Goal: Task Accomplishment & Management: Complete application form

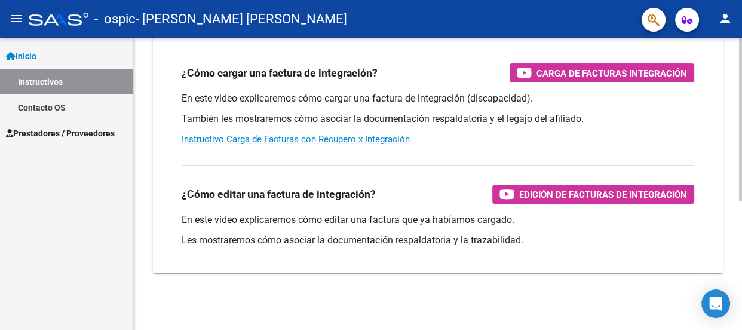
scroll to position [36, 0]
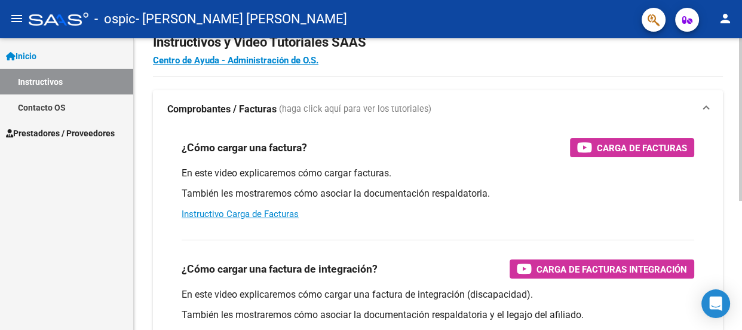
click at [740, 131] on div at bounding box center [740, 139] width 3 height 162
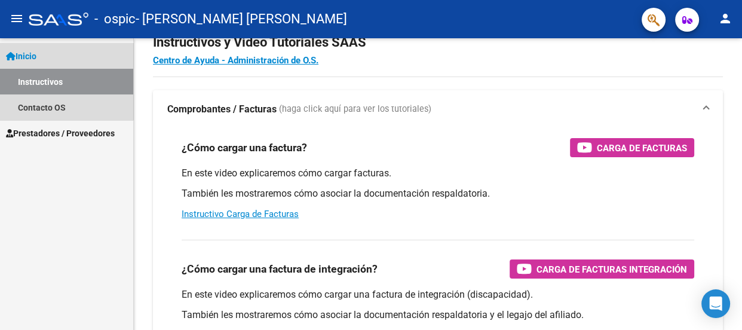
click at [36, 61] on span "Inicio" at bounding box center [21, 56] width 30 height 13
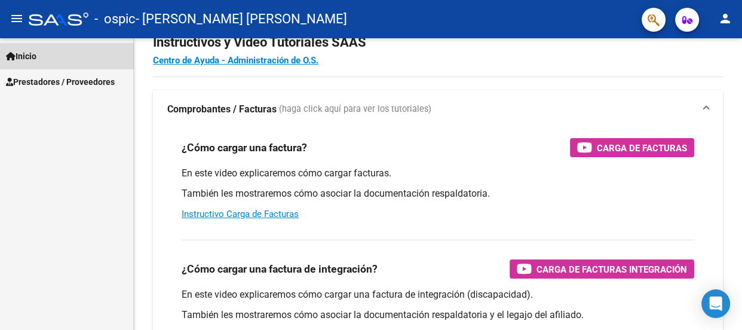
click at [39, 63] on link "Inicio" at bounding box center [66, 56] width 133 height 26
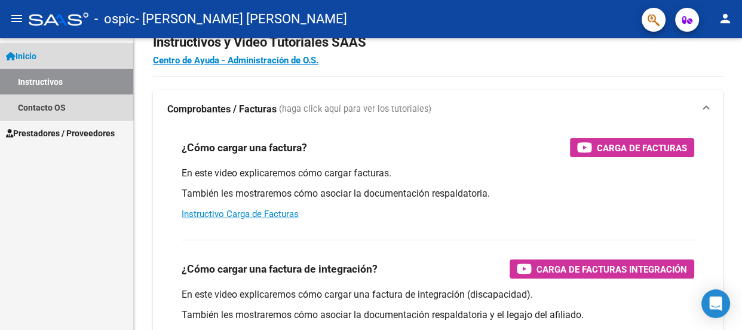
click at [9, 53] on icon at bounding box center [11, 56] width 10 height 8
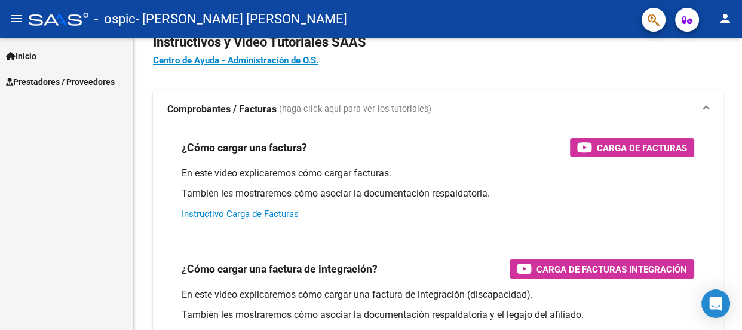
click at [16, 57] on span "Inicio" at bounding box center [21, 56] width 30 height 13
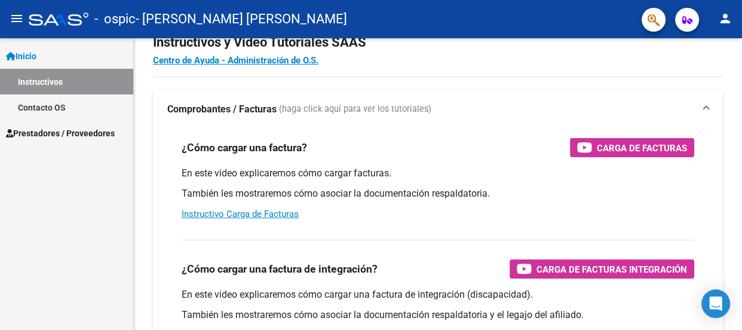
click at [16, 20] on mat-icon "menu" at bounding box center [17, 18] width 14 height 14
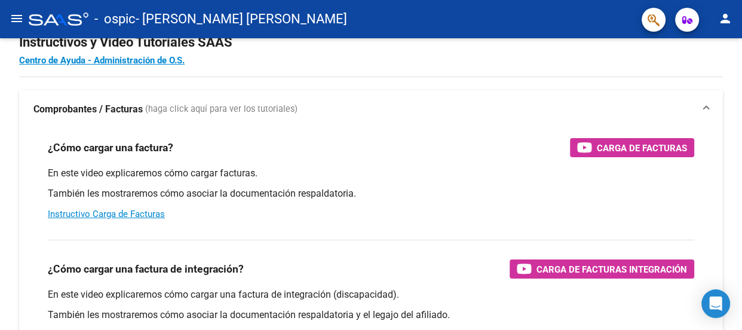
click at [15, 19] on mat-icon "menu" at bounding box center [17, 18] width 14 height 14
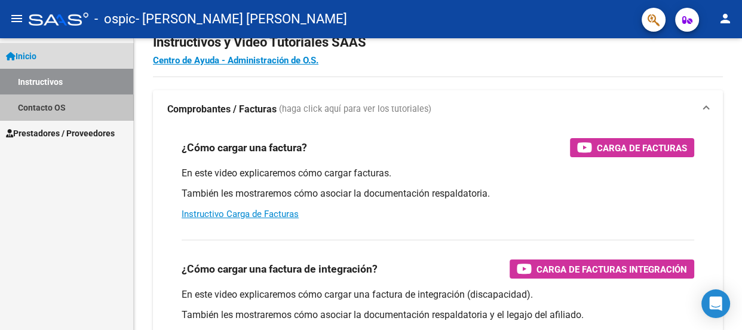
click at [82, 104] on link "Contacto OS" at bounding box center [66, 107] width 133 height 26
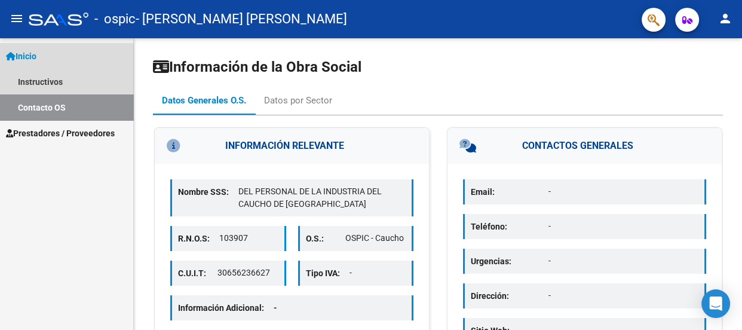
click at [56, 54] on link "Inicio" at bounding box center [66, 56] width 133 height 26
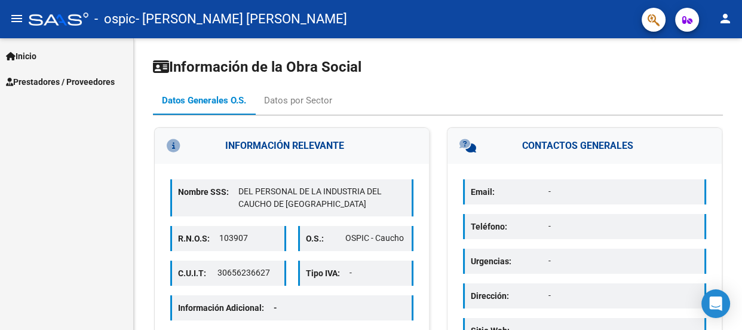
click at [86, 79] on span "Prestadores / Proveedores" at bounding box center [60, 81] width 109 height 13
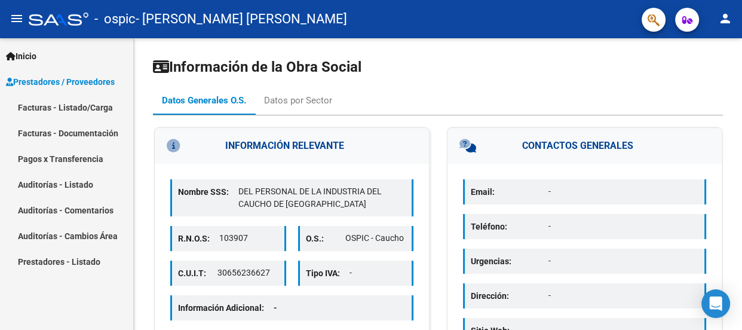
click at [82, 133] on link "Facturas - Documentación" at bounding box center [66, 133] width 133 height 26
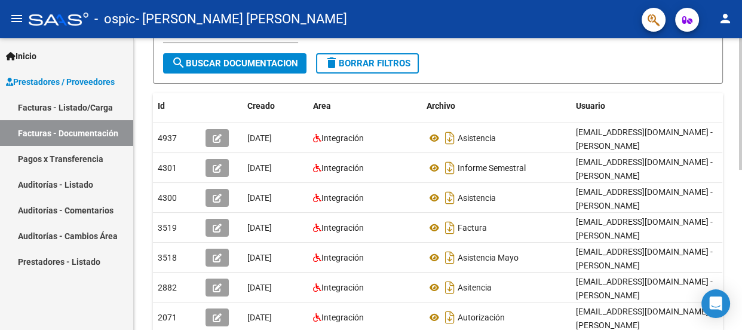
scroll to position [185, 0]
click at [740, 221] on div at bounding box center [740, 188] width 3 height 131
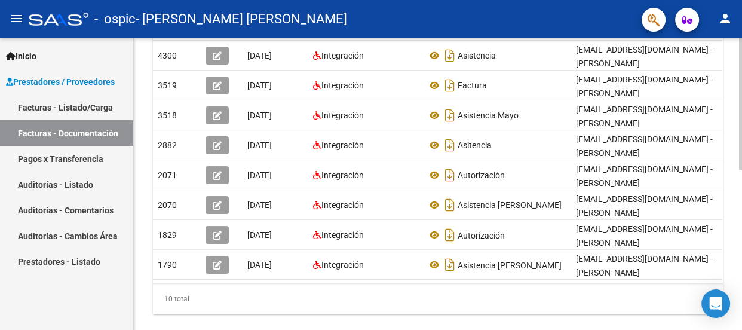
scroll to position [356, 0]
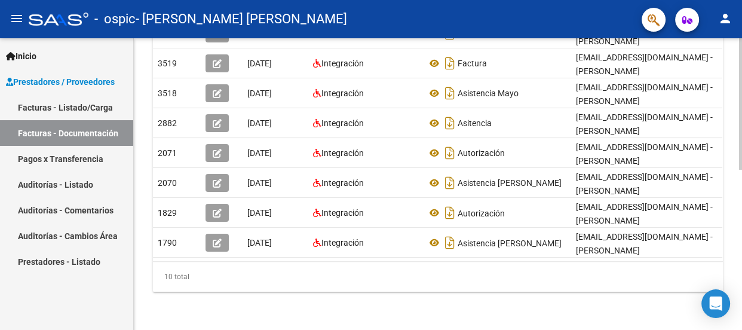
click at [740, 215] on div at bounding box center [740, 263] width 3 height 131
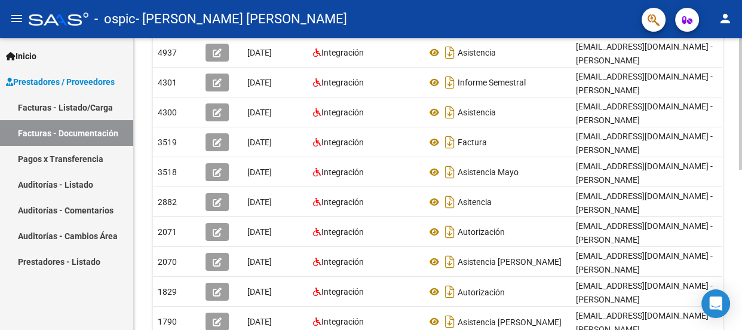
scroll to position [257, 0]
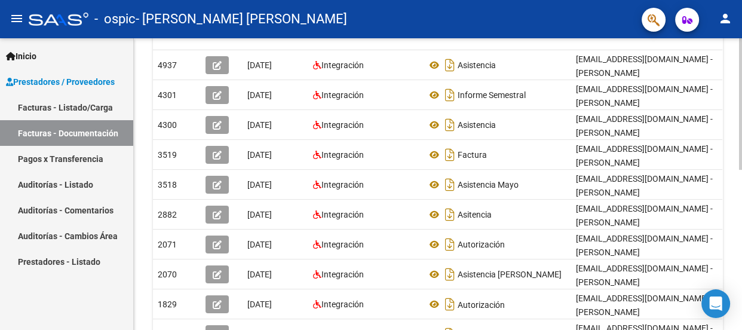
click at [739, 181] on div at bounding box center [740, 221] width 3 height 131
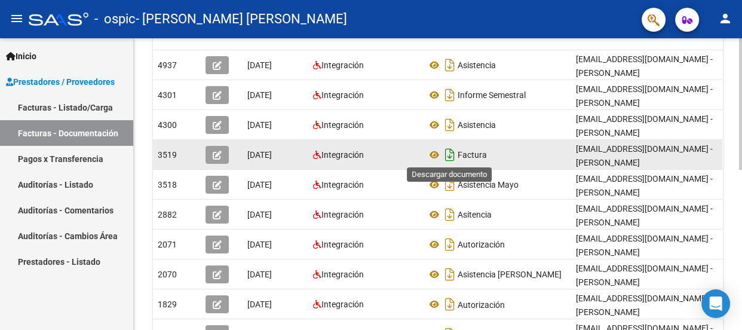
click at [448, 152] on icon "Descargar documento" at bounding box center [450, 154] width 16 height 19
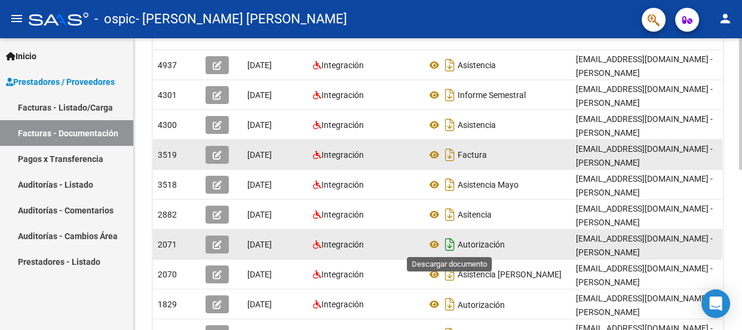
click at [450, 239] on icon "Descargar documento" at bounding box center [450, 244] width 16 height 19
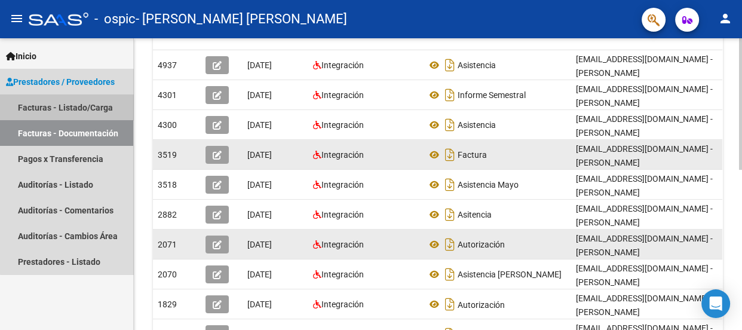
click at [84, 96] on link "Facturas - Listado/Carga" at bounding box center [66, 107] width 133 height 26
click at [85, 106] on link "Facturas - Listado/Carga" at bounding box center [66, 107] width 133 height 26
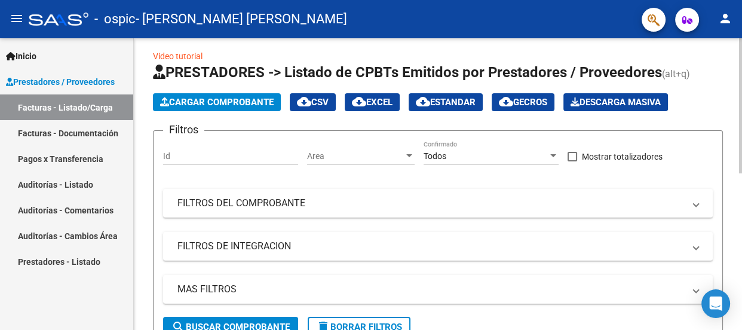
scroll to position [6, 0]
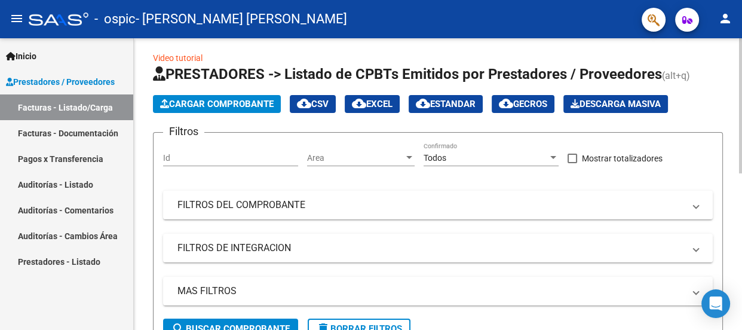
click at [236, 104] on span "Cargar Comprobante" at bounding box center [216, 104] width 113 height 11
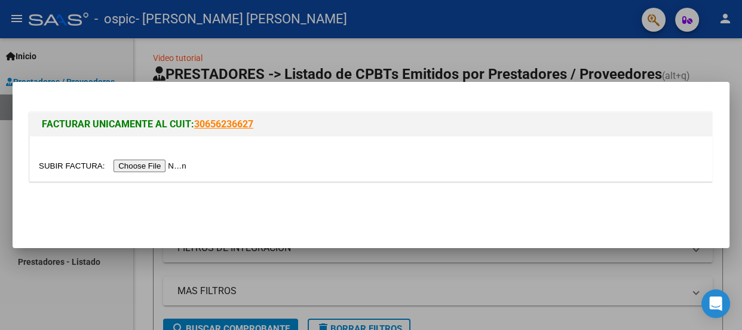
click at [173, 164] on input "file" at bounding box center [114, 165] width 151 height 13
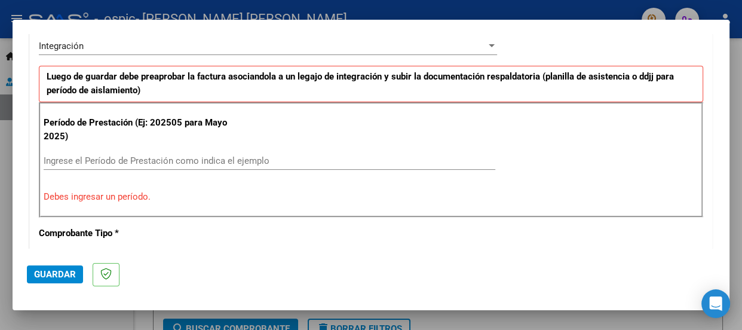
scroll to position [313, 0]
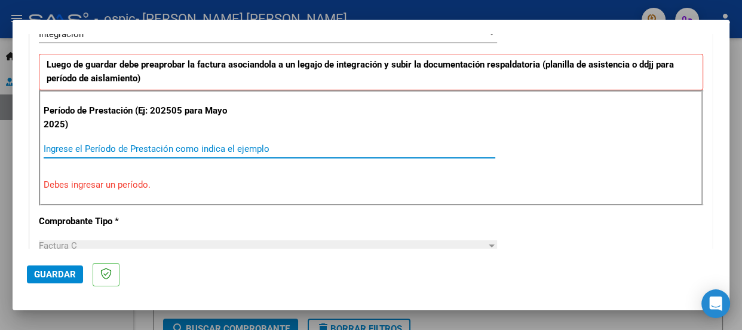
click at [273, 149] on input "Ingrese el Período de Prestación como indica el ejemplo" at bounding box center [269, 148] width 451 height 11
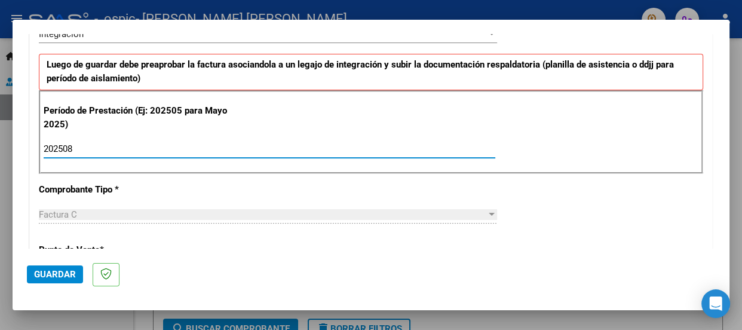
type input "202508"
click at [374, 191] on div "CUIT * 23-40703259-4 Ingresar CUIT ANALISIS PRESTADOR [PERSON_NAME] [PERSON_NAM…" at bounding box center [371, 319] width 682 height 899
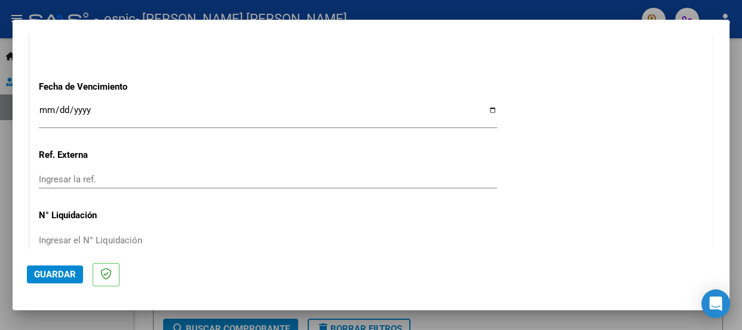
scroll to position [819, 0]
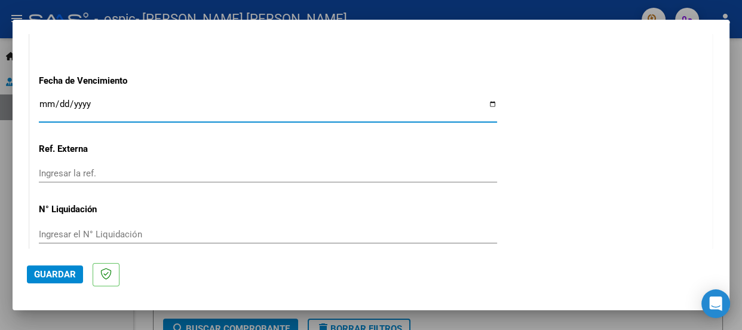
click at [293, 104] on input "Ingresar la fecha" at bounding box center [268, 108] width 458 height 19
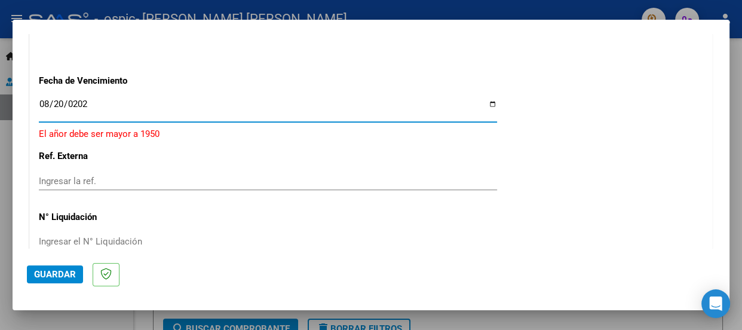
type input "[DATE]"
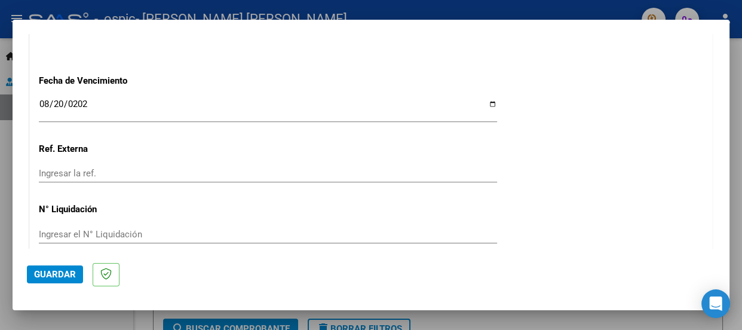
scroll to position [871, 0]
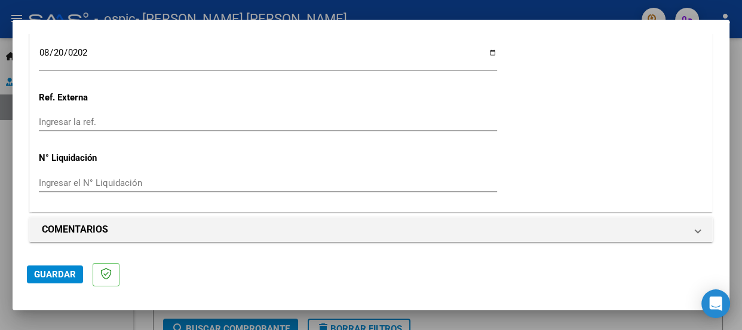
click at [60, 277] on span "Guardar" at bounding box center [55, 274] width 42 height 11
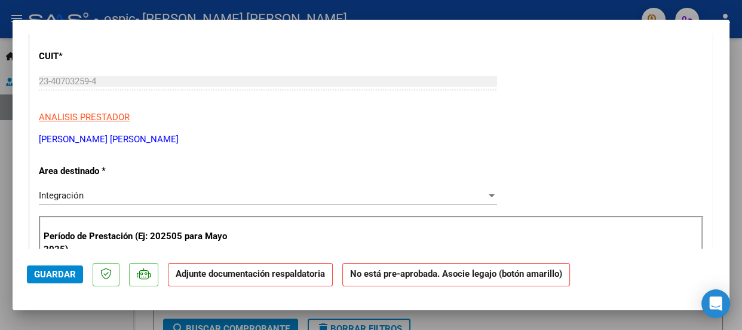
scroll to position [179, 0]
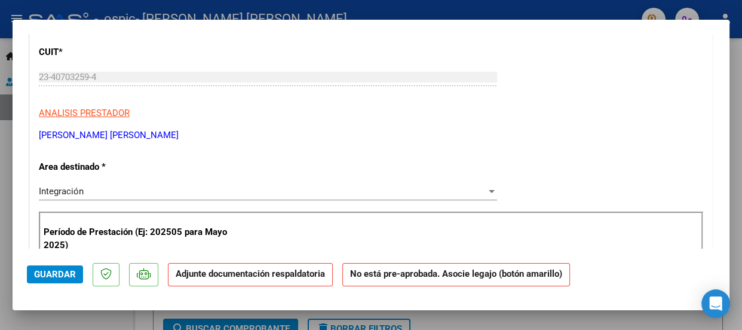
click at [246, 278] on strong "Adjunte documentación respaldatoria" at bounding box center [250, 273] width 149 height 11
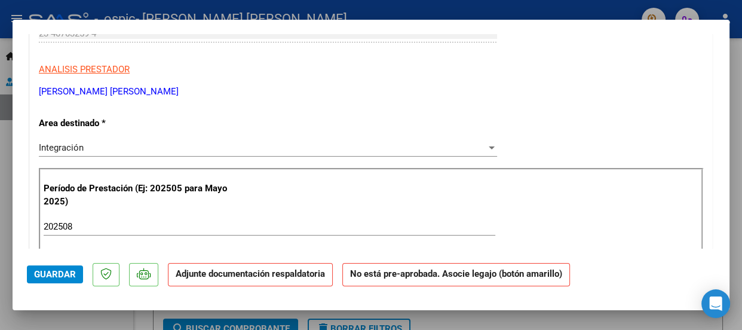
click at [475, 145] on div "Integración" at bounding box center [262, 147] width 447 height 11
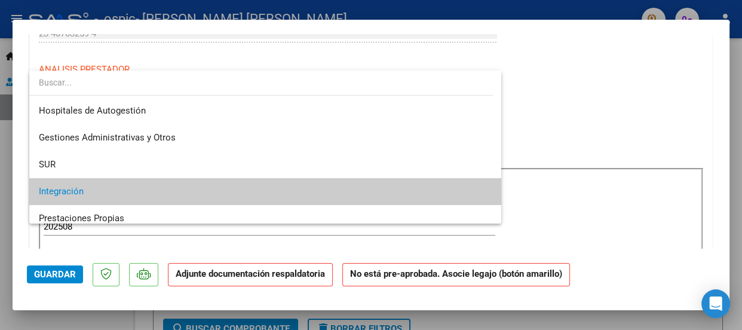
scroll to position [10, 0]
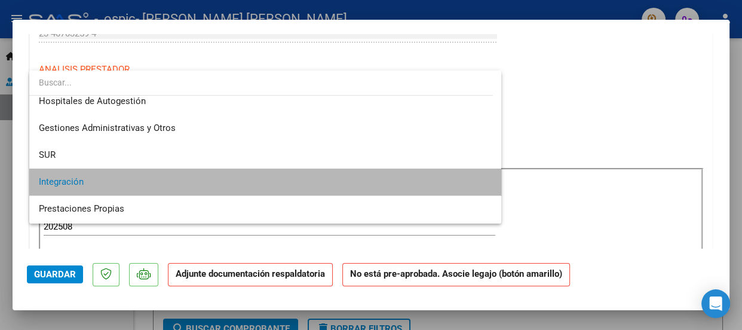
click at [404, 179] on span "Integración" at bounding box center [265, 181] width 453 height 27
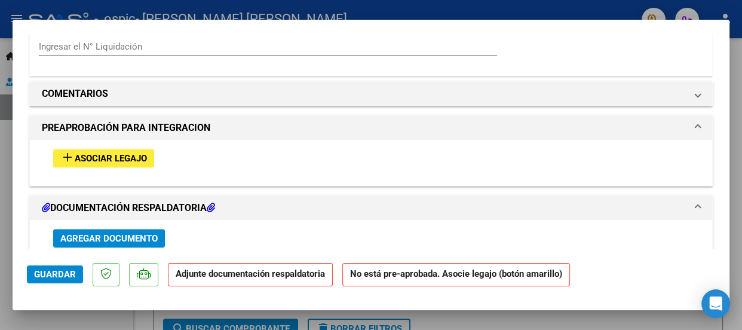
scroll to position [1041, 0]
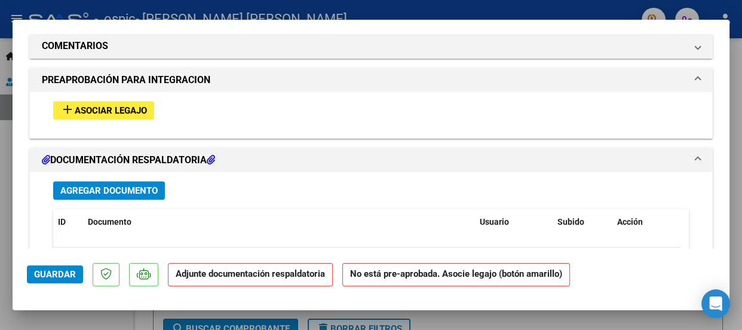
click at [118, 109] on span "Asociar Legajo" at bounding box center [111, 110] width 72 height 11
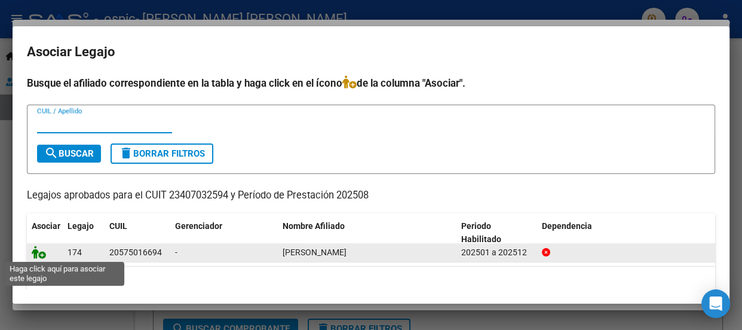
click at [41, 255] on icon at bounding box center [39, 251] width 14 height 13
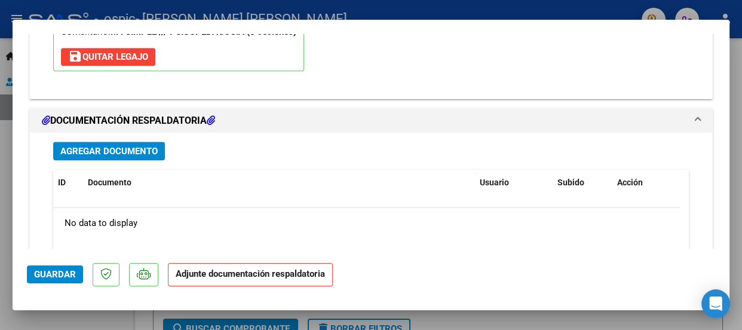
scroll to position [1280, 0]
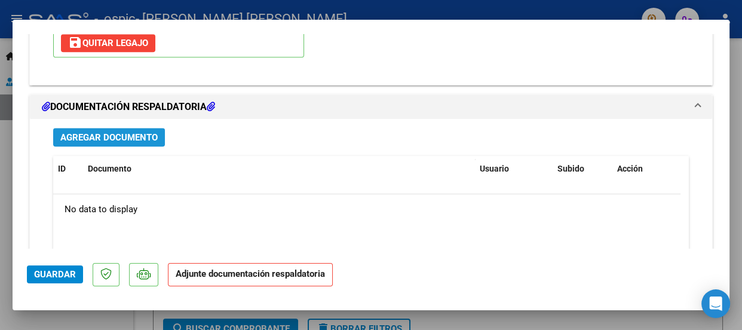
click at [131, 128] on button "Agregar Documento" at bounding box center [109, 137] width 112 height 19
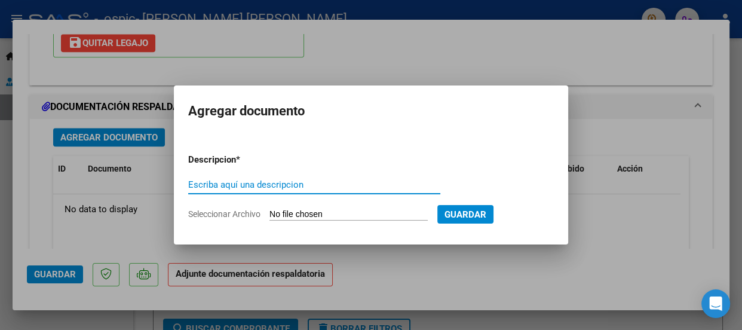
click at [283, 180] on input "Escriba aquí una descripcion" at bounding box center [314, 184] width 252 height 11
type input "asistencia"
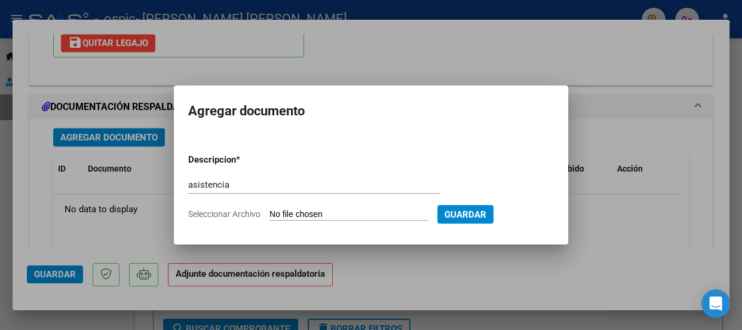
click at [409, 209] on input "Seleccionar Archivo" at bounding box center [348, 214] width 158 height 11
click at [290, 209] on input "Seleccionar Archivo" at bounding box center [348, 214] width 158 height 11
type input "C:\fakepath\[PERSON_NAME] [PERSON_NAME].pdf"
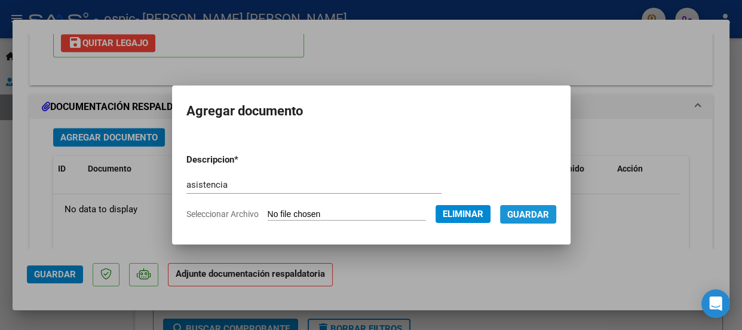
click at [527, 217] on span "Guardar" at bounding box center [528, 214] width 42 height 11
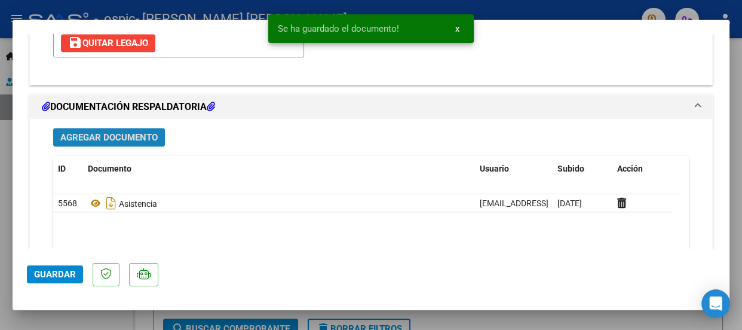
click at [80, 133] on span "Agregar Documento" at bounding box center [108, 137] width 97 height 11
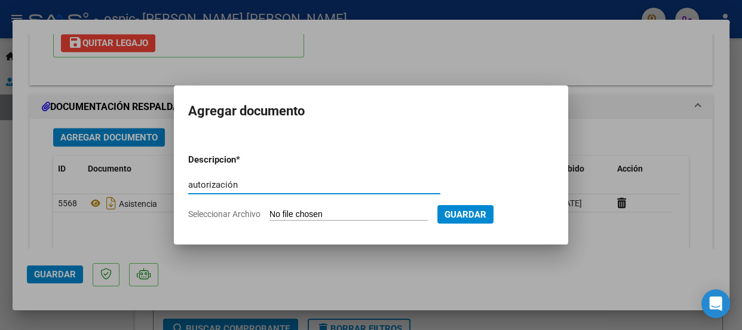
type input "autorización"
click at [306, 210] on input "Seleccionar Archivo" at bounding box center [348, 214] width 158 height 11
type input "C:\fakepath\23407032594-FACTURA_C-2-197-ANEXO-AUTORIZACION.pdf"
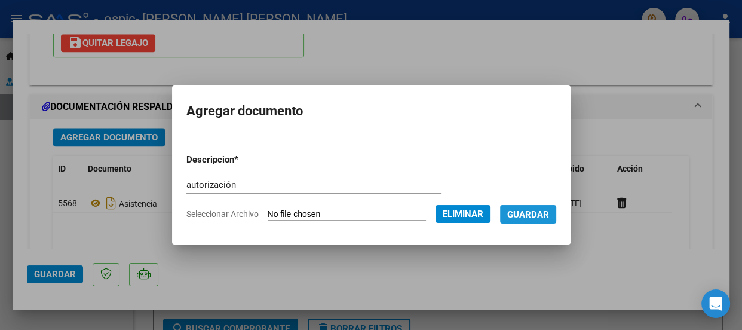
click at [520, 214] on span "Guardar" at bounding box center [528, 214] width 42 height 11
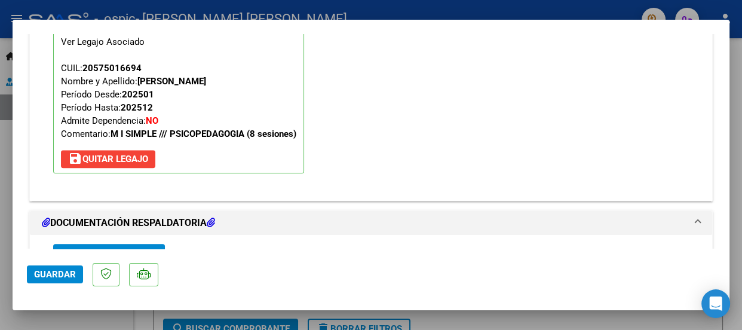
scroll to position [1403, 0]
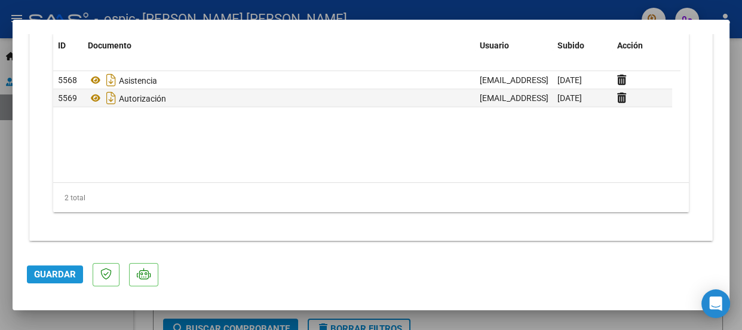
click at [75, 270] on span "Guardar" at bounding box center [55, 274] width 42 height 11
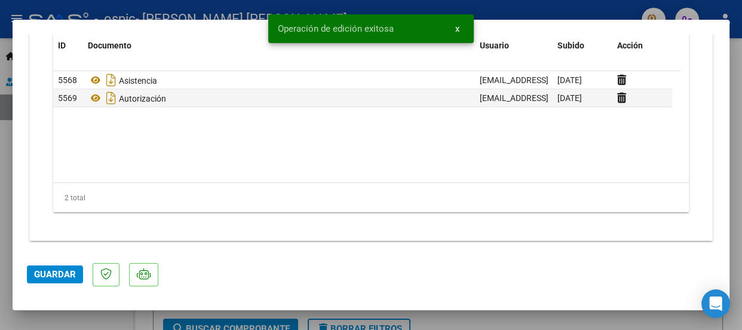
click at [740, 67] on div at bounding box center [371, 165] width 742 height 330
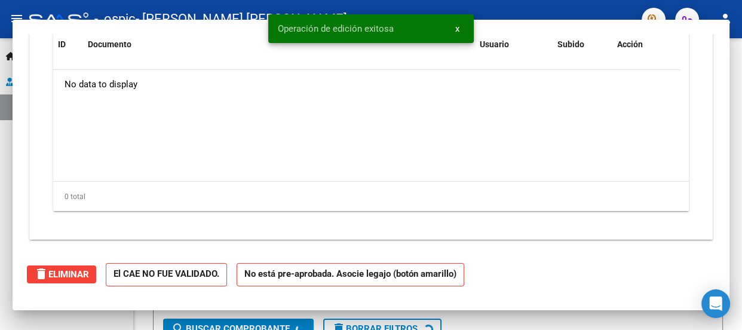
scroll to position [0, 0]
